Goal: Browse casually

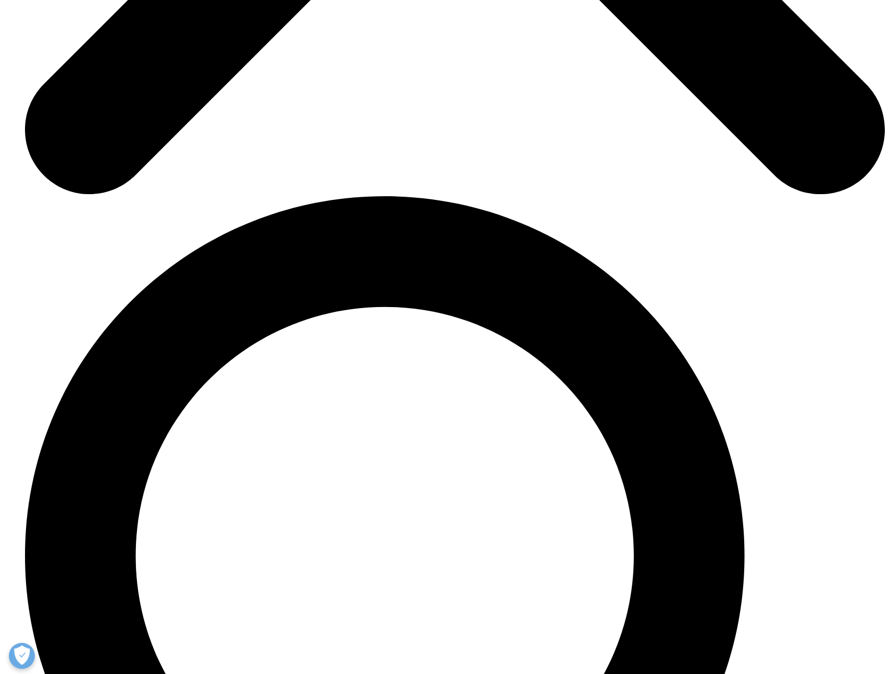
scroll to position [1877, 0]
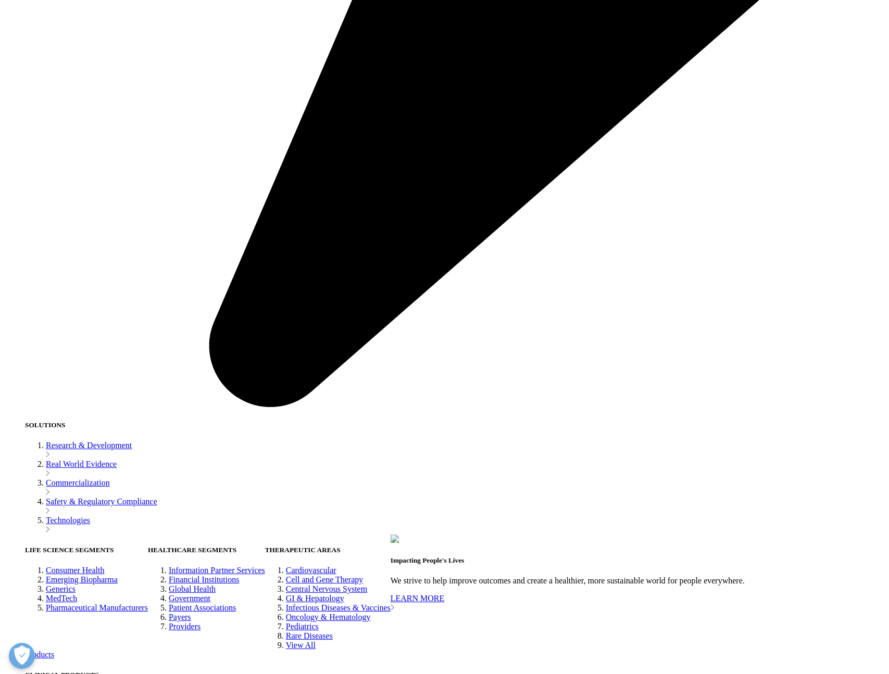
scroll to position [1810, 0]
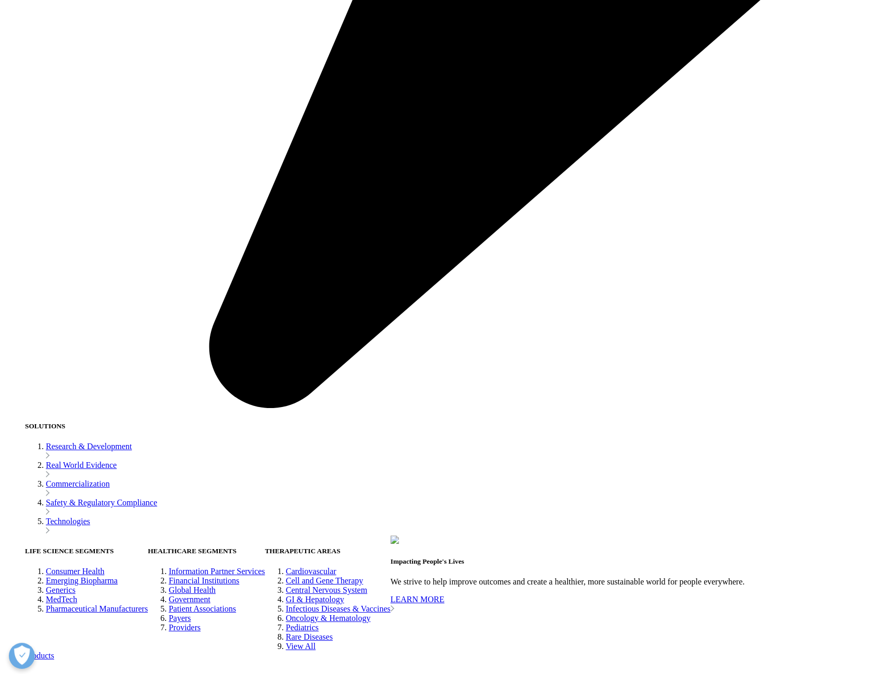
drag, startPoint x: 400, startPoint y: 248, endPoint x: 453, endPoint y: 231, distance: 56.0
